Goal: Task Accomplishment & Management: Manage account settings

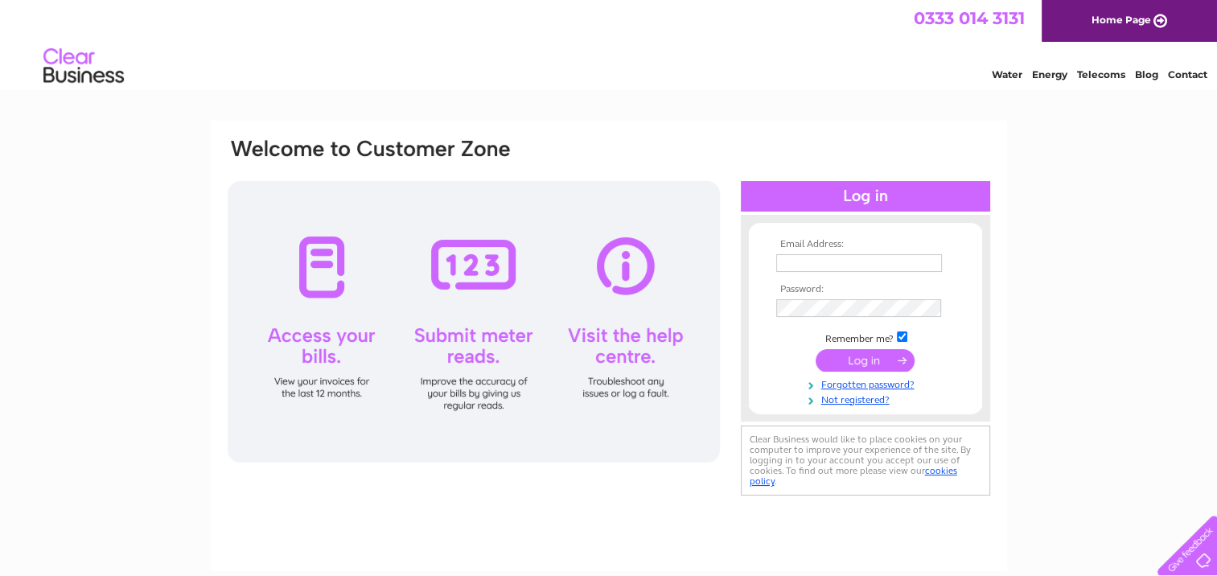
type input "sales@laminatesltd.co.uk"
click at [840, 364] on input "submit" at bounding box center [865, 360] width 99 height 23
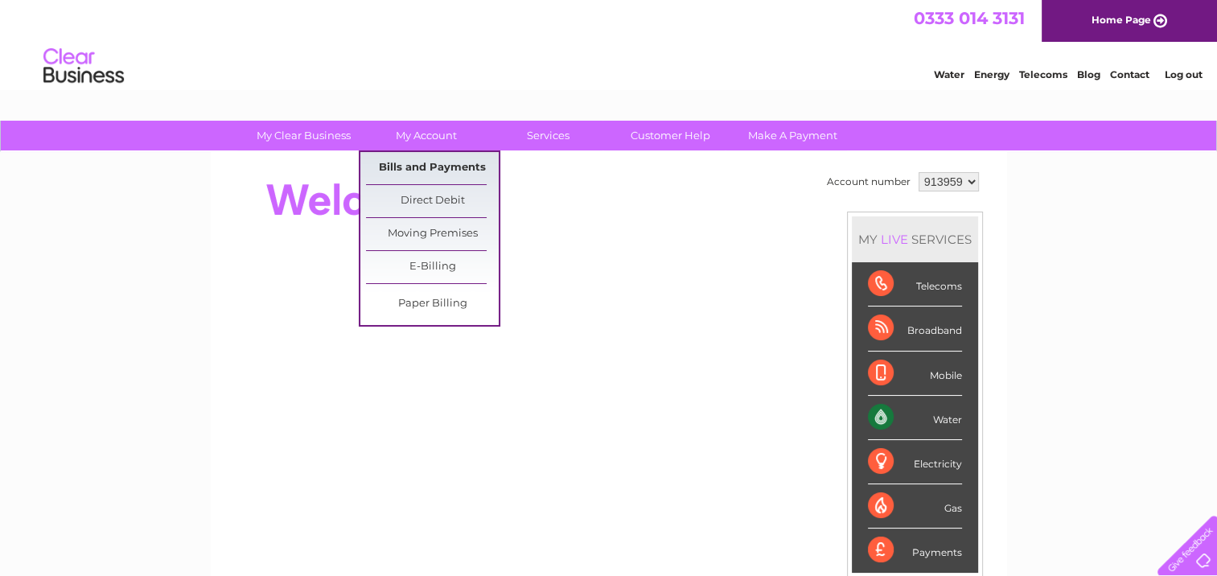
click at [421, 166] on link "Bills and Payments" at bounding box center [432, 168] width 133 height 32
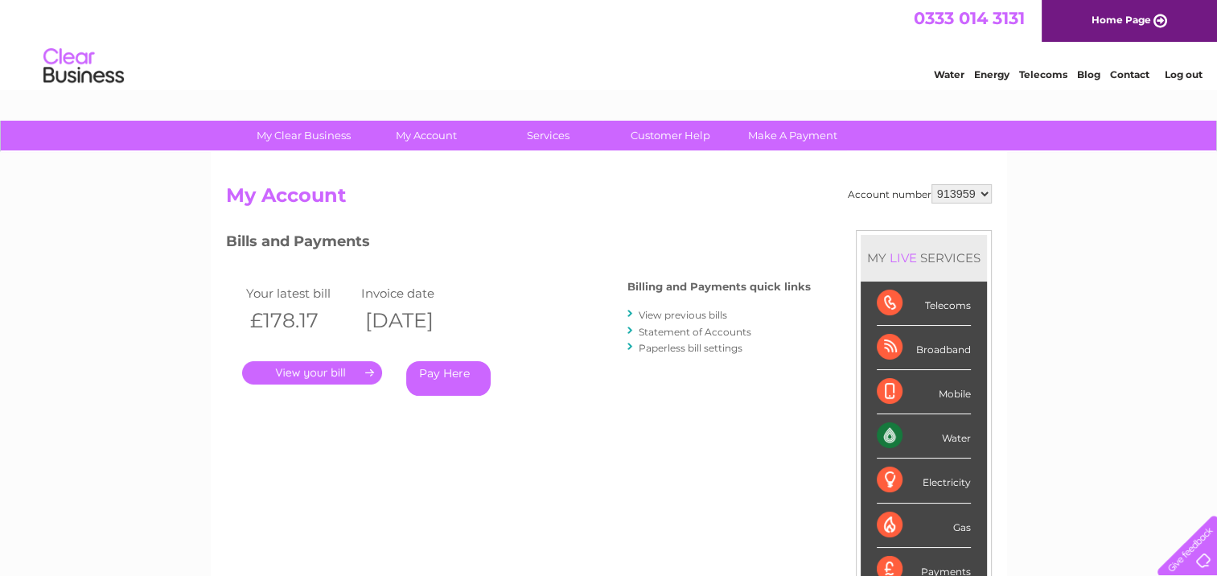
click at [326, 373] on link "." at bounding box center [312, 372] width 140 height 23
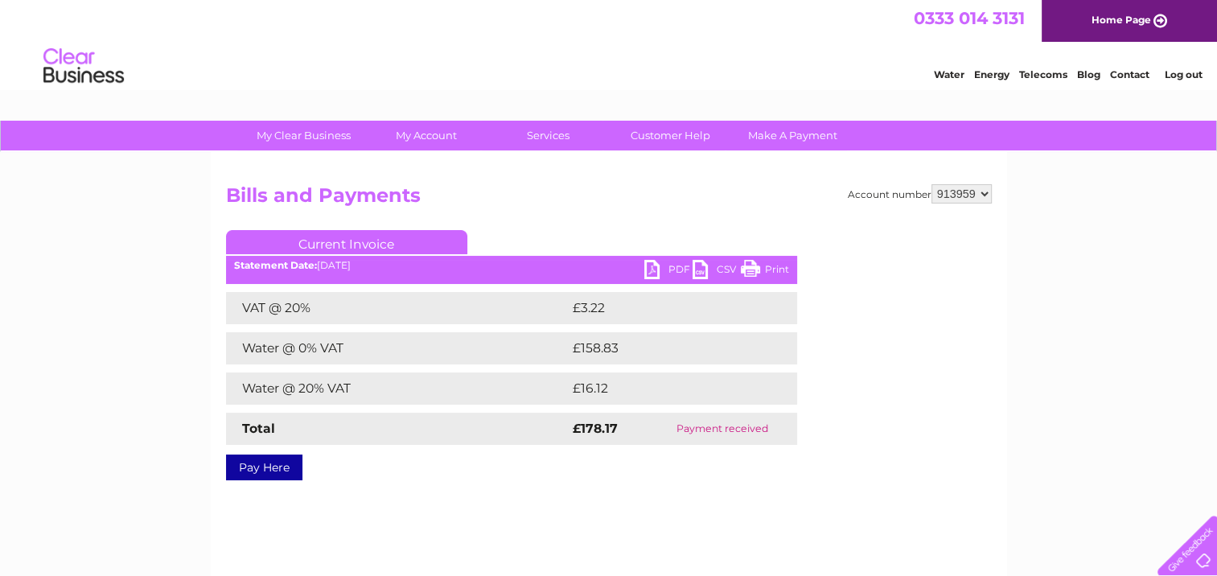
click at [660, 277] on link "PDF" at bounding box center [668, 271] width 48 height 23
click at [647, 268] on link "PDF" at bounding box center [668, 271] width 48 height 23
